Goal: Information Seeking & Learning: Learn about a topic

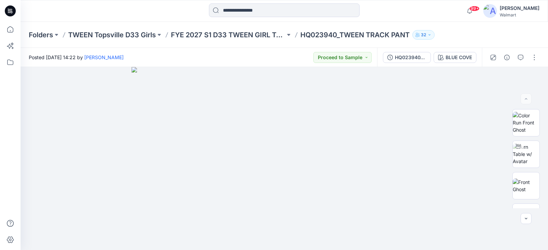
click at [15, 13] on icon at bounding box center [10, 10] width 11 height 11
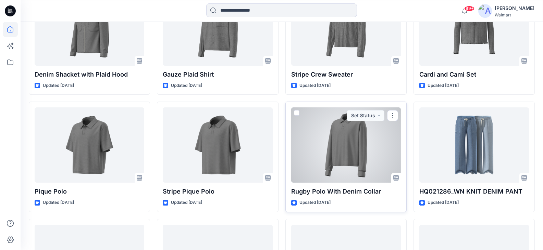
scroll to position [3092, 0]
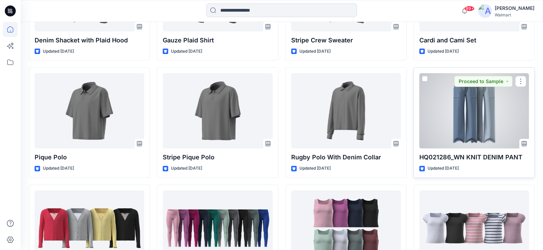
click at [470, 109] on div at bounding box center [474, 110] width 110 height 75
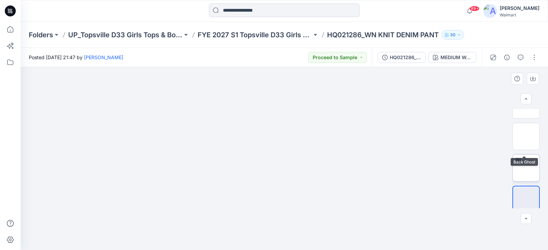
scroll to position [86, 0]
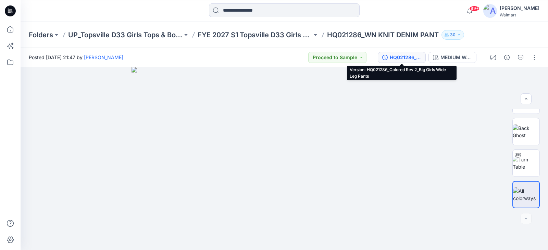
click at [418, 57] on div "HQ021286_Colored Rev 2_Big Girls Wide Leg Pants" at bounding box center [406, 58] width 32 height 8
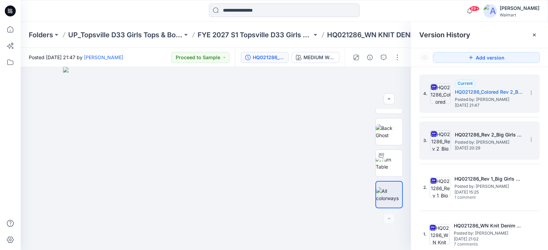
scroll to position [1, 0]
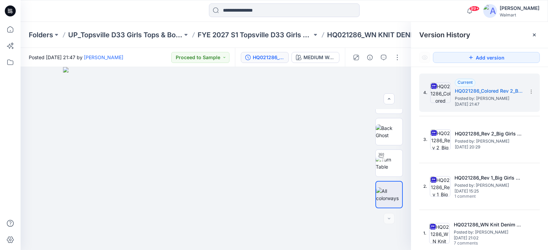
click at [157, 13] on div at bounding box center [284, 10] width 264 height 15
click at [492, 35] on div "Version History" at bounding box center [479, 35] width 121 height 10
click at [288, 17] on div at bounding box center [284, 10] width 151 height 15
click at [288, 12] on input at bounding box center [284, 10] width 151 height 14
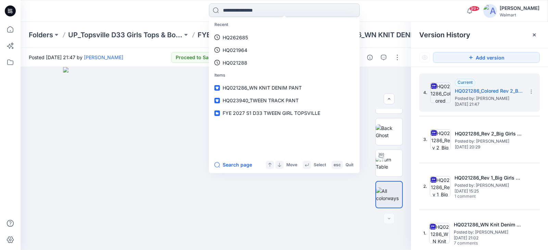
paste input "********"
type input "********"
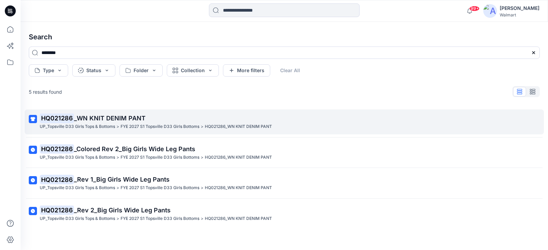
click at [123, 121] on span "_WN KNIT DENIM PANT" at bounding box center [110, 118] width 72 height 7
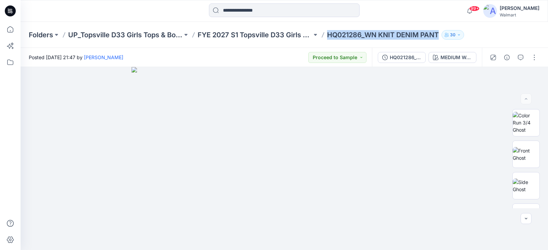
drag, startPoint x: 328, startPoint y: 34, endPoint x: 443, endPoint y: 35, distance: 114.7
click at [443, 35] on div "Folders UP_Topsville D33 Girls Tops & Bottoms FYE 2027 S1 Topsville D33 Girls B…" at bounding box center [258, 35] width 458 height 10
copy div "HQ021286_WN KNIT DENIM PANT 30"
